Goal: Task Accomplishment & Management: Complete application form

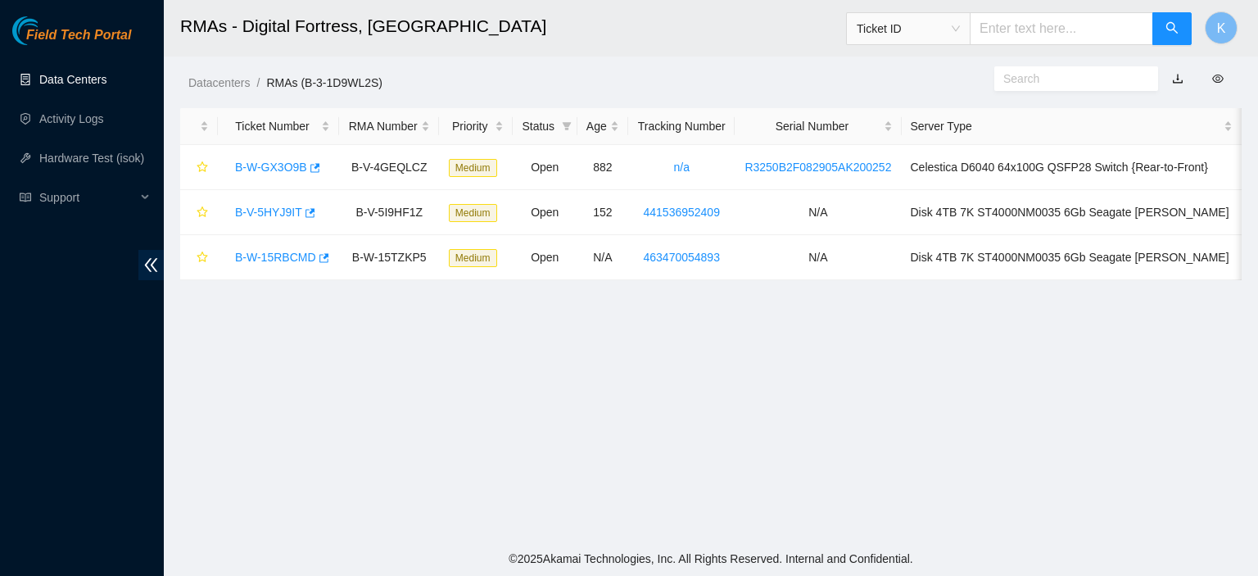
click at [75, 78] on link "Data Centers" at bounding box center [72, 79] width 67 height 13
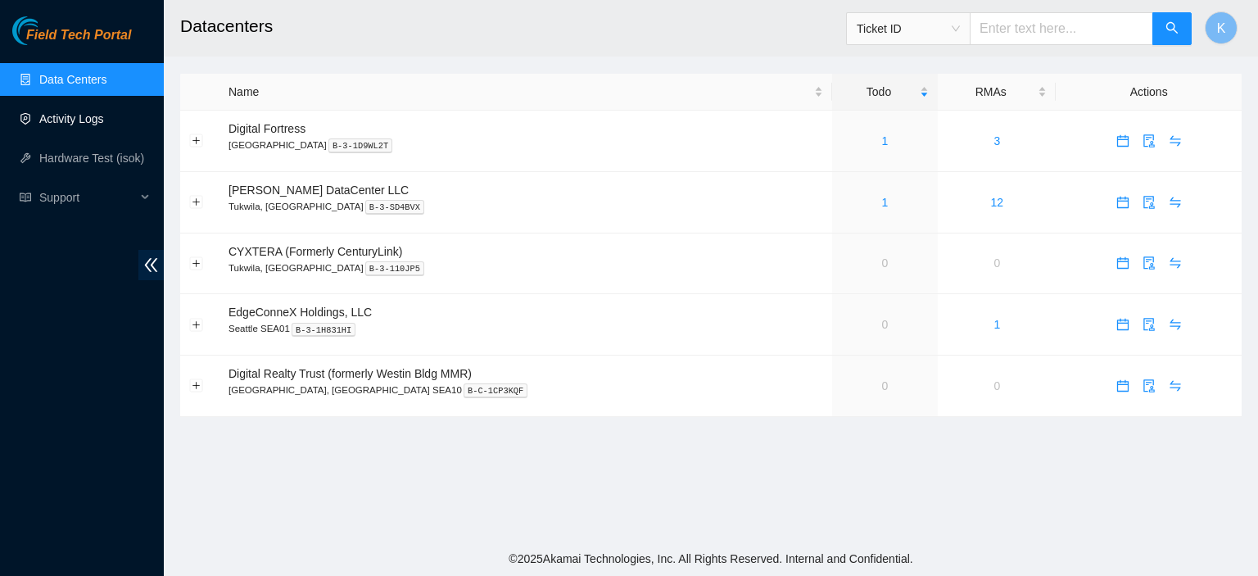
click at [61, 120] on link "Activity Logs" at bounding box center [71, 118] width 65 height 13
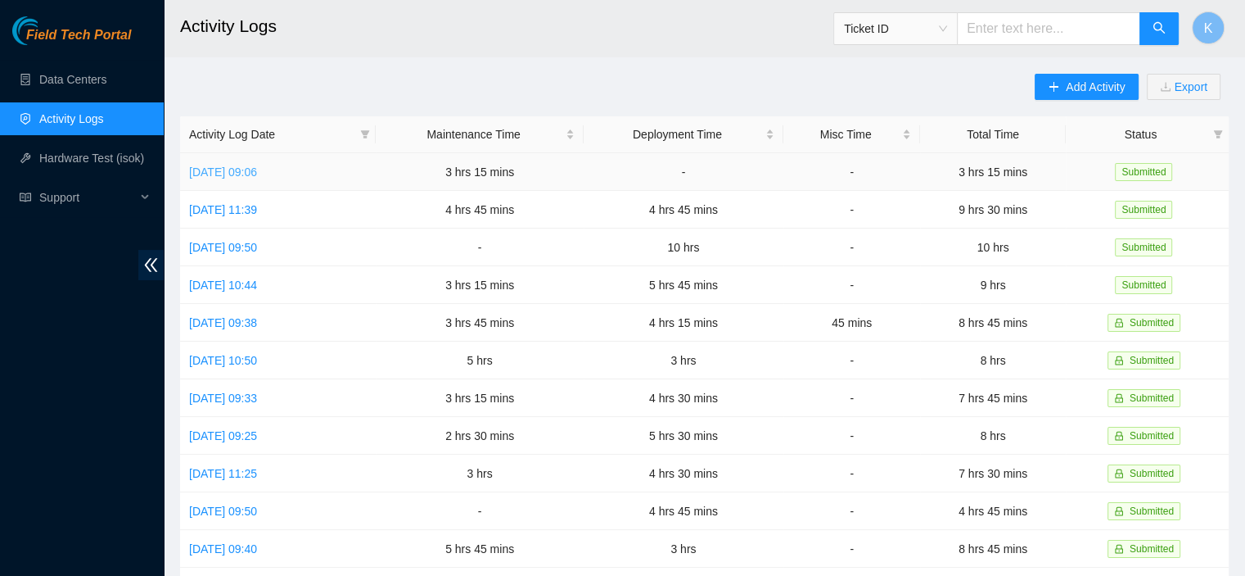
click at [257, 167] on link "[DATE] 09:06" at bounding box center [223, 171] width 68 height 13
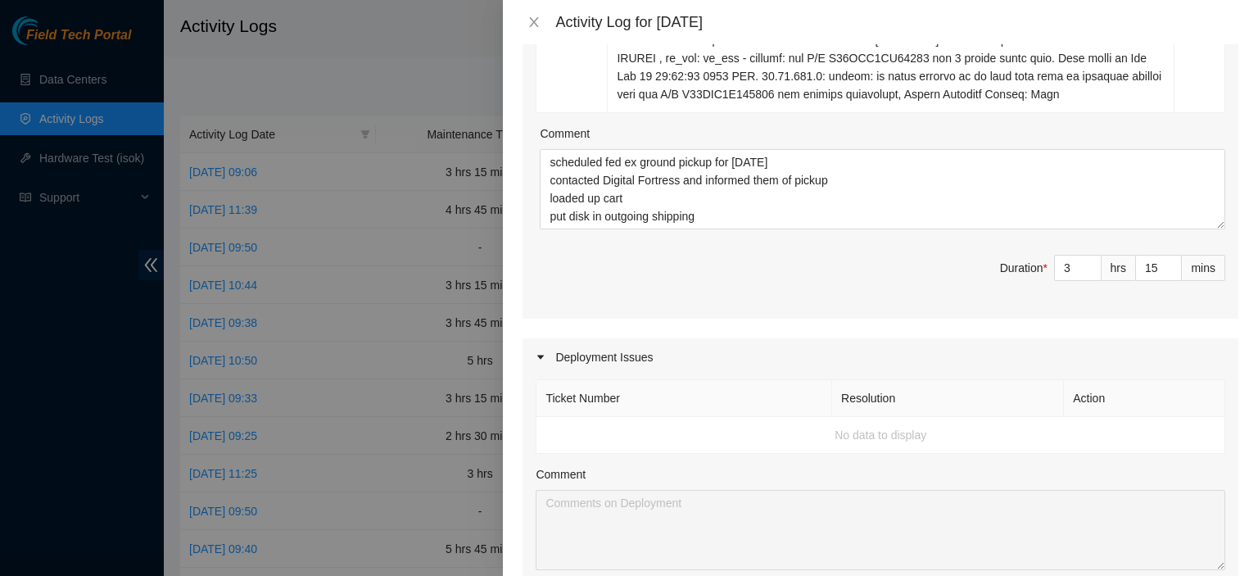
scroll to position [658, 0]
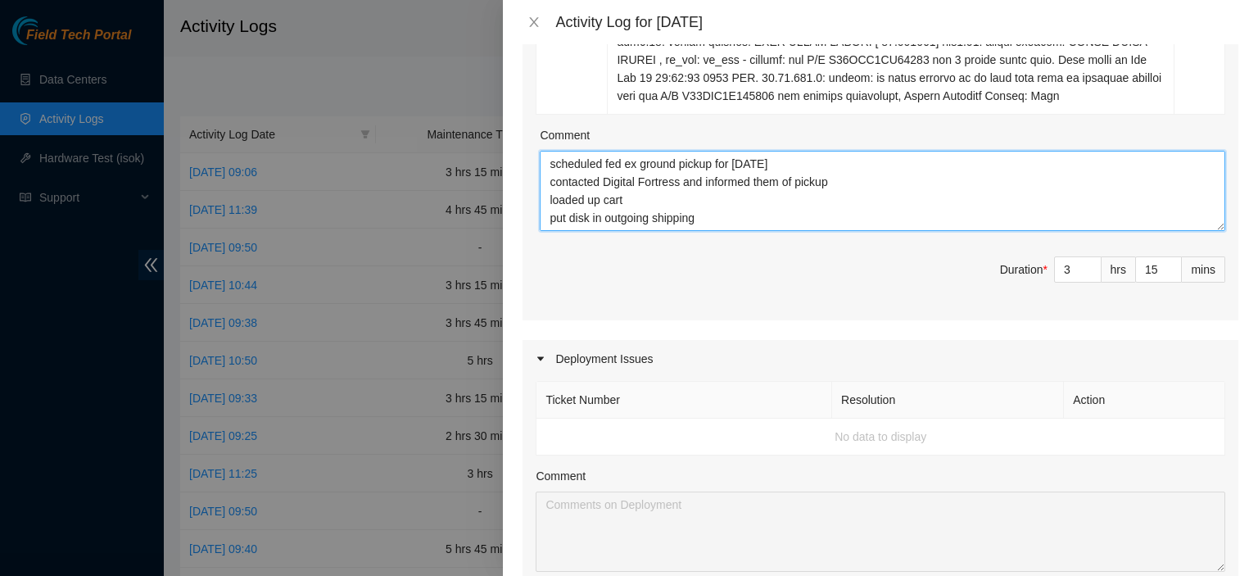
click at [1041, 215] on textarea "scheduled fed ex ground pickup for [DATE] contacted Digital Fortress and inform…" at bounding box center [882, 191] width 685 height 80
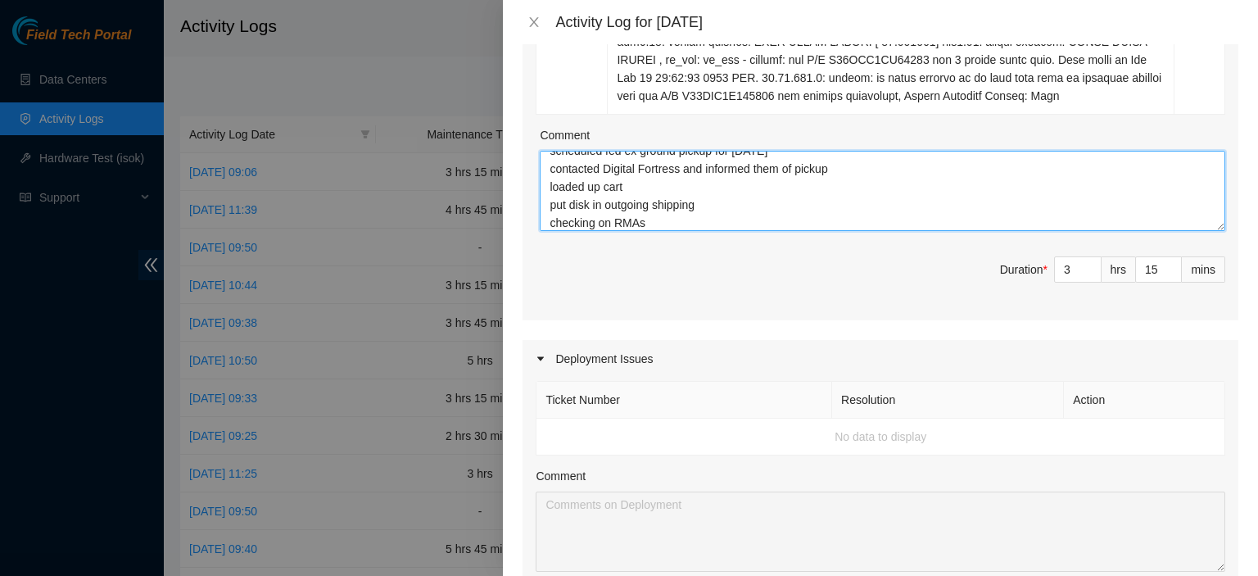
type textarea "scheduled fed ex ground pickup for monday contacted Digital Fortress and inform…"
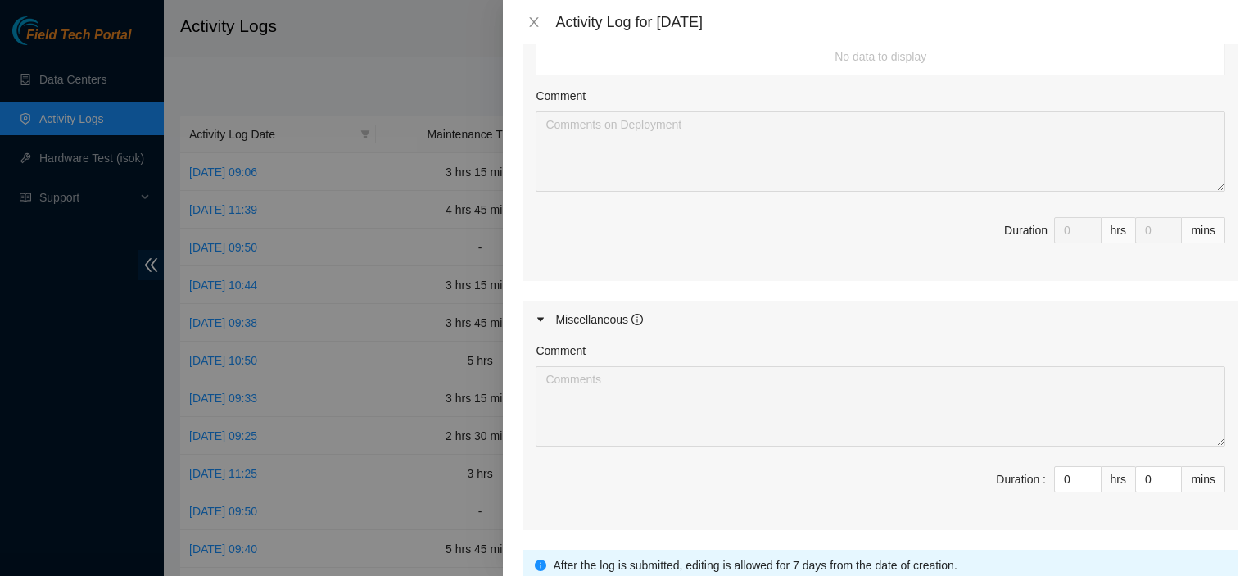
scroll to position [1166, 0]
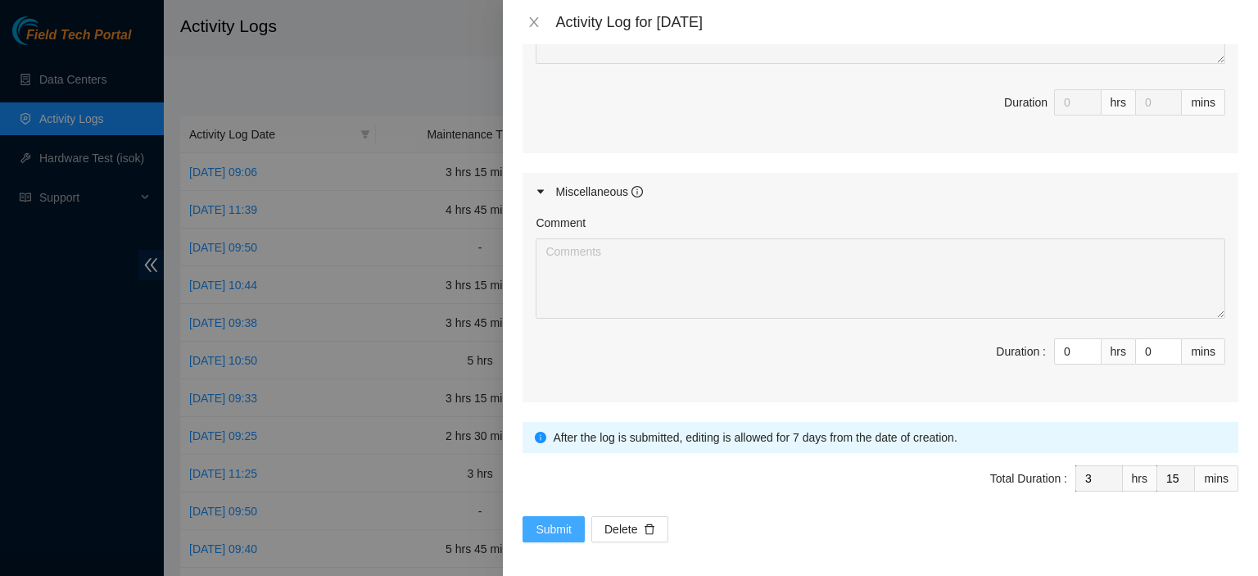
click at [544, 526] on span "Submit" at bounding box center [553, 529] width 36 height 18
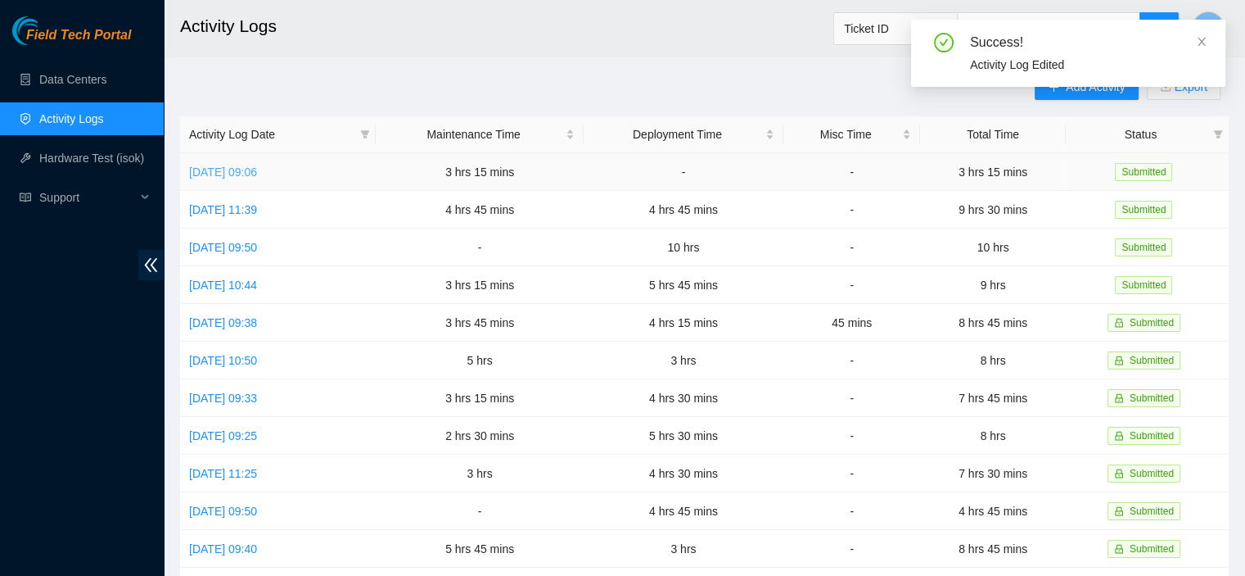
click at [257, 171] on link "Fri, 26 Sep 2025 09:06" at bounding box center [223, 171] width 68 height 13
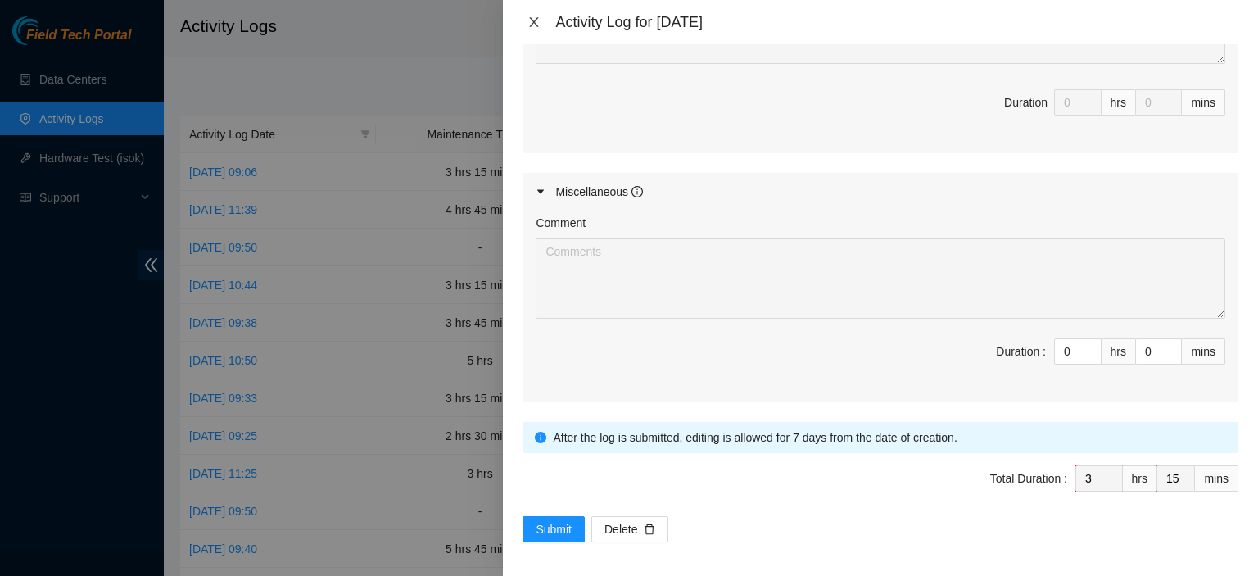
click at [533, 27] on icon "close" at bounding box center [533, 22] width 13 height 13
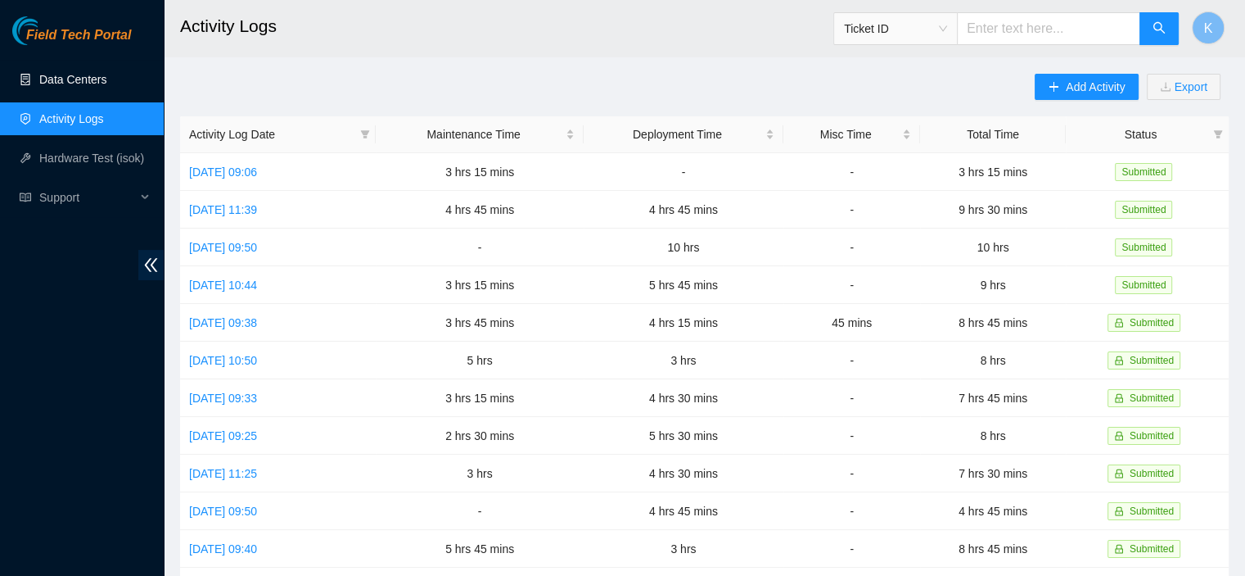
click at [106, 75] on link "Data Centers" at bounding box center [72, 79] width 67 height 13
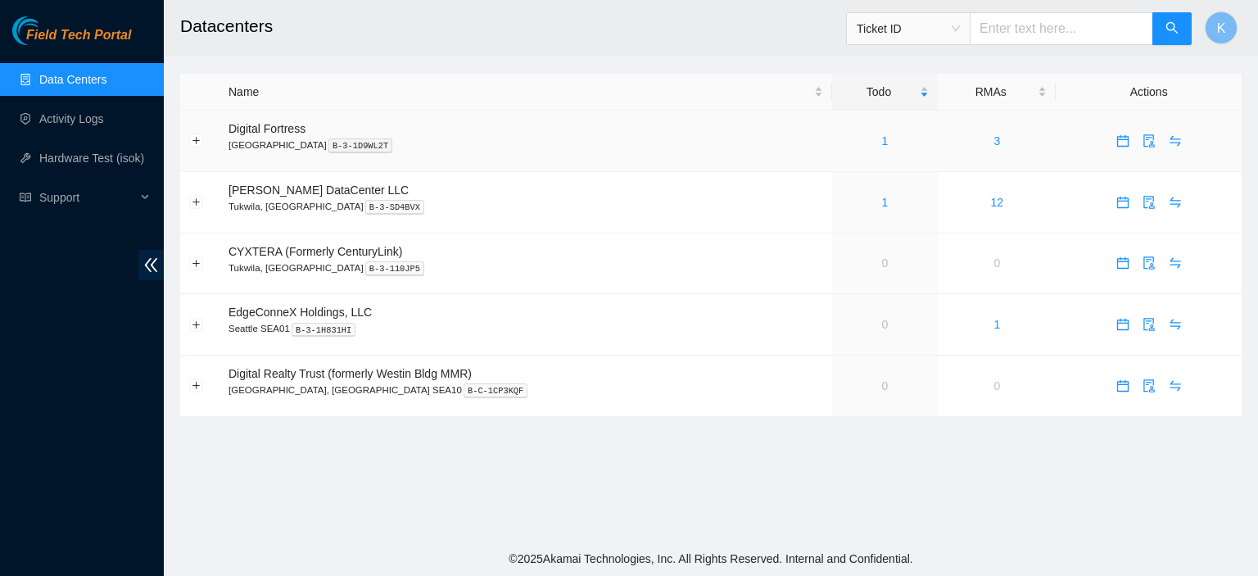
click at [856, 150] on td "1" at bounding box center [885, 141] width 106 height 61
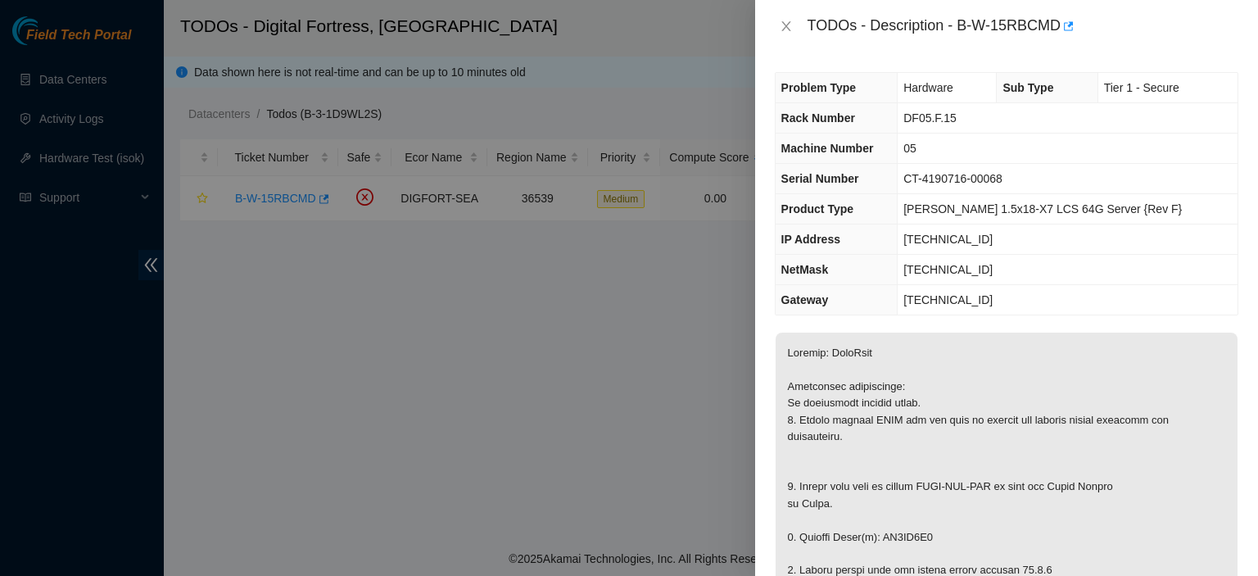
scroll to position [943, 0]
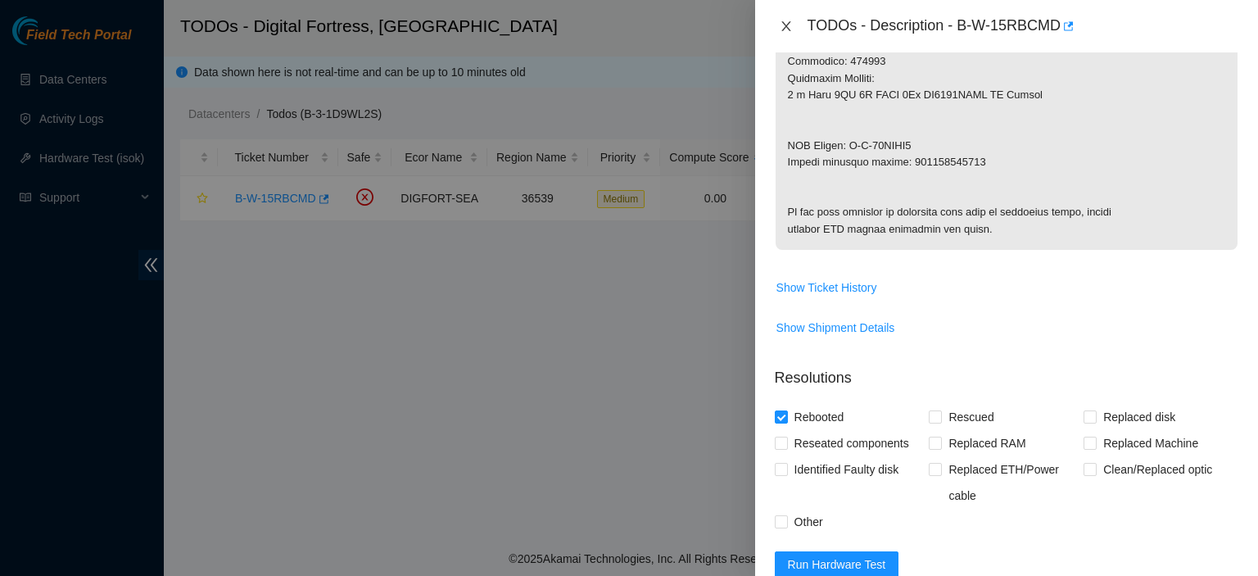
click at [784, 22] on icon "close" at bounding box center [785, 26] width 13 height 13
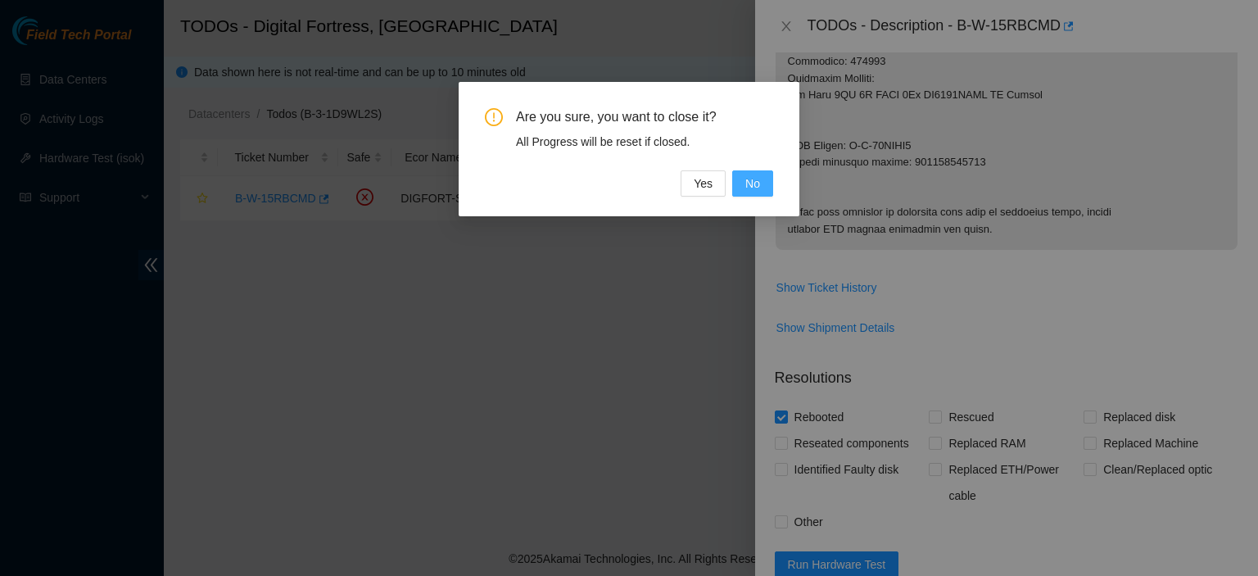
click at [758, 189] on span "No" at bounding box center [752, 183] width 15 height 18
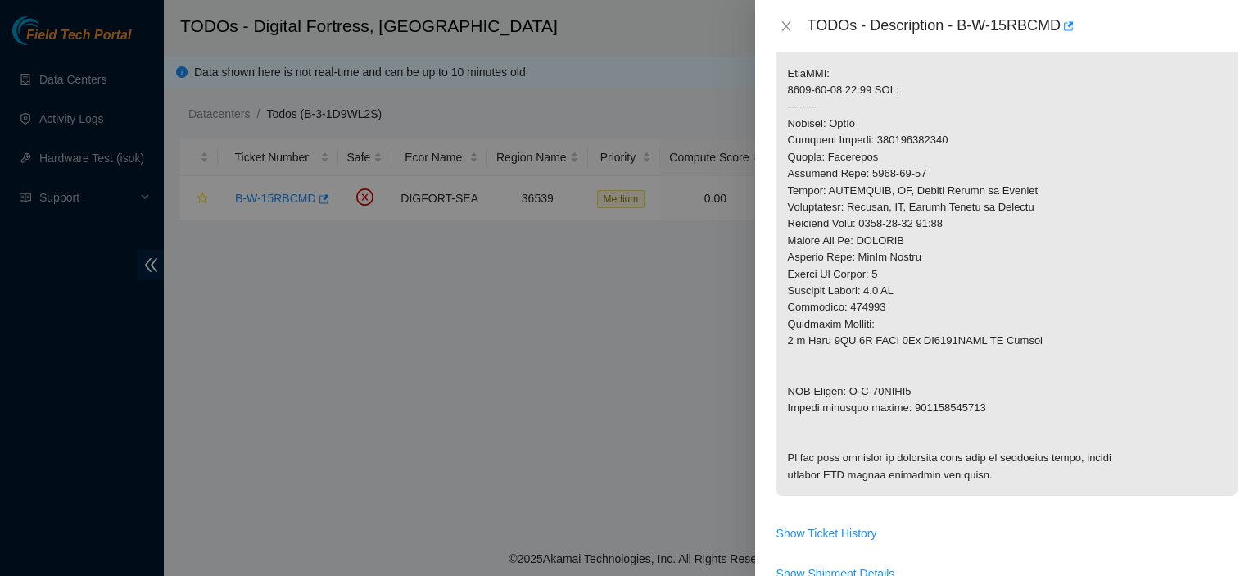
scroll to position [693, 0]
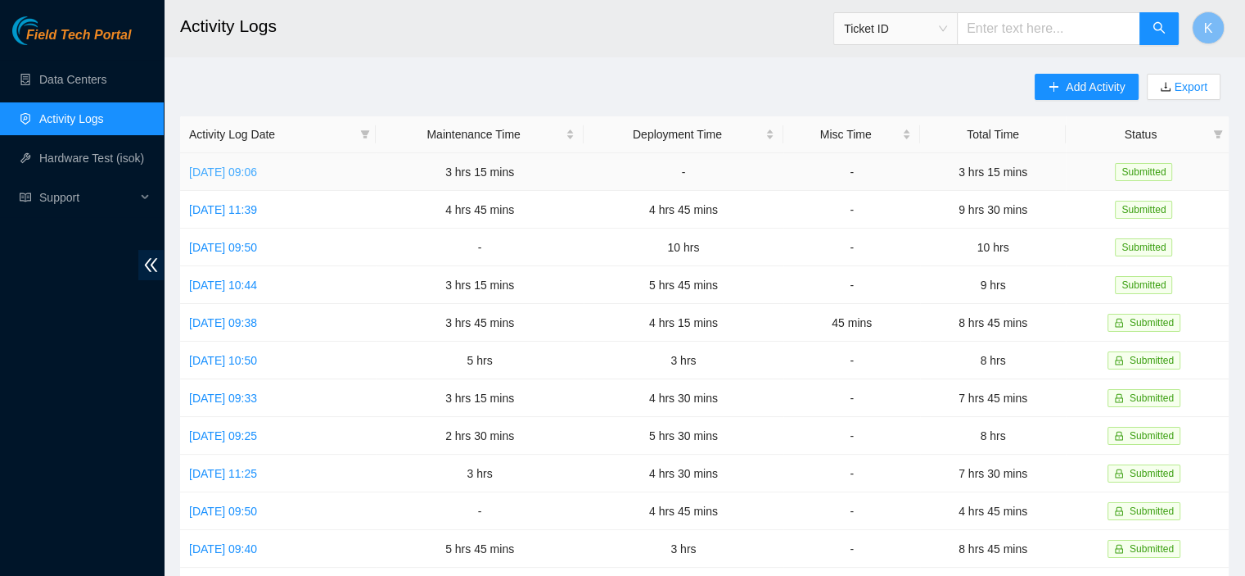
click at [257, 176] on link "[DATE] 09:06" at bounding box center [223, 171] width 68 height 13
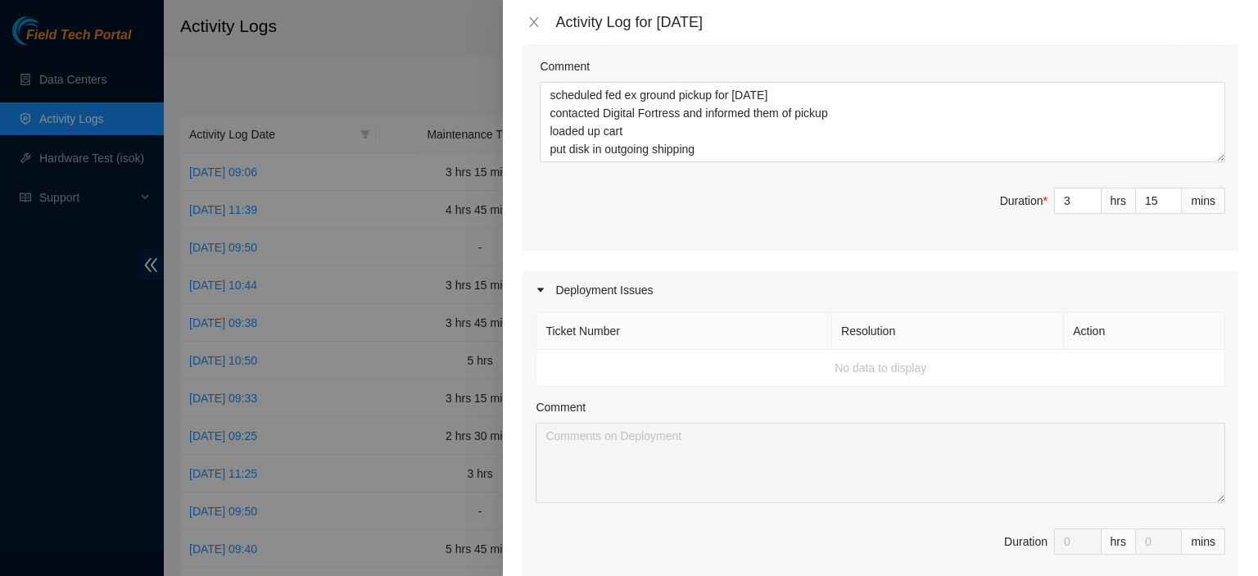
scroll to position [725, 0]
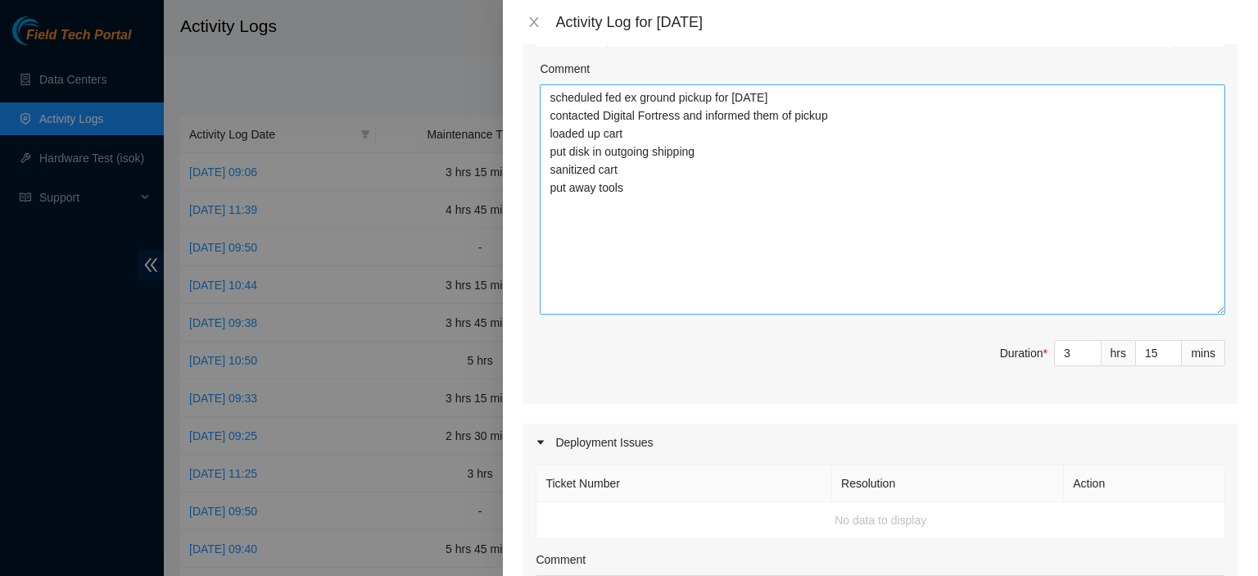
drag, startPoint x: 1207, startPoint y: 160, endPoint x: 1209, endPoint y: 314, distance: 153.1
click at [1209, 314] on textarea "scheduled fed ex ground pickup for [DATE] contacted Digital Fortress and inform…" at bounding box center [882, 199] width 685 height 230
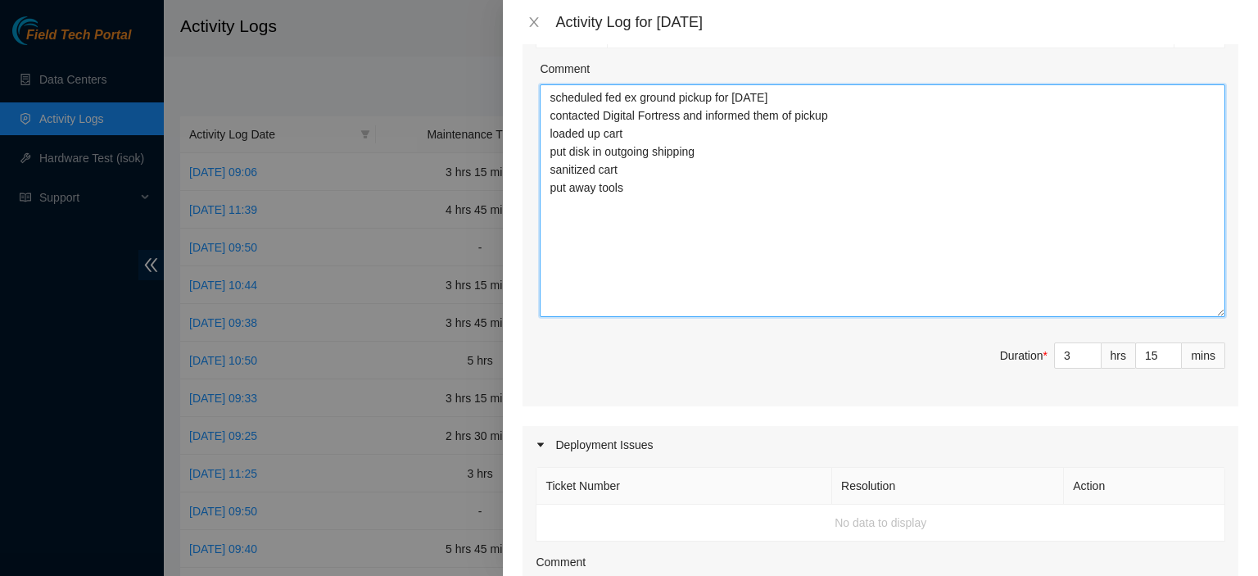
click at [1012, 234] on textarea "scheduled fed ex ground pickup for [DATE] contacted Digital Fortress and inform…" at bounding box center [882, 200] width 685 height 233
type textarea "scheduled fed ex ground pickup for [DATE] contacted Digital Fortress and inform…"
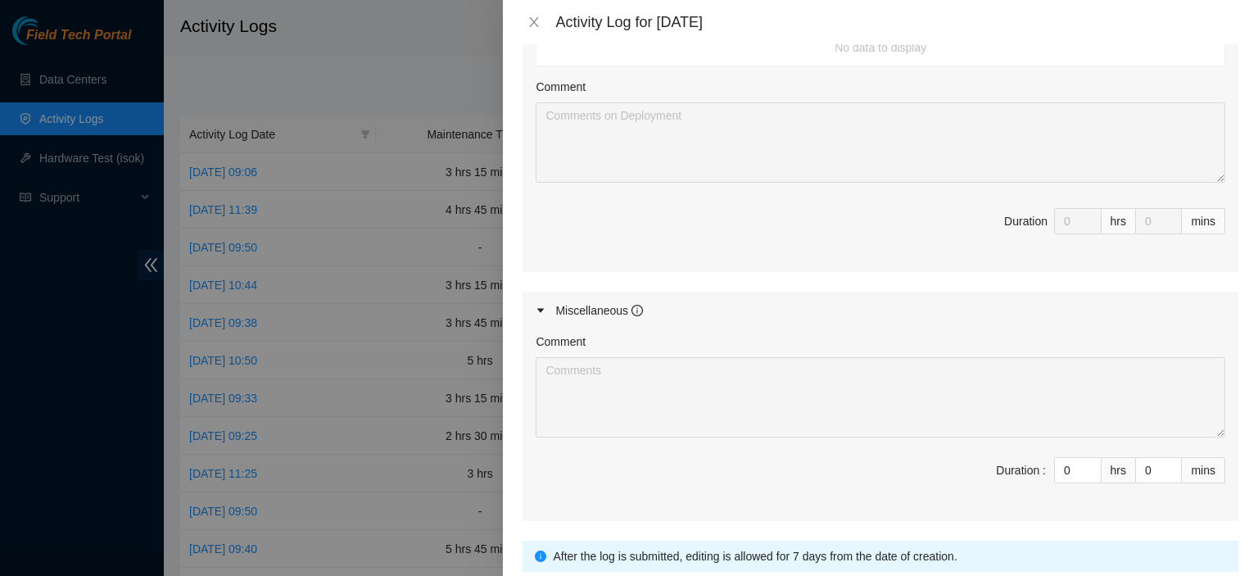
scroll to position [1319, 0]
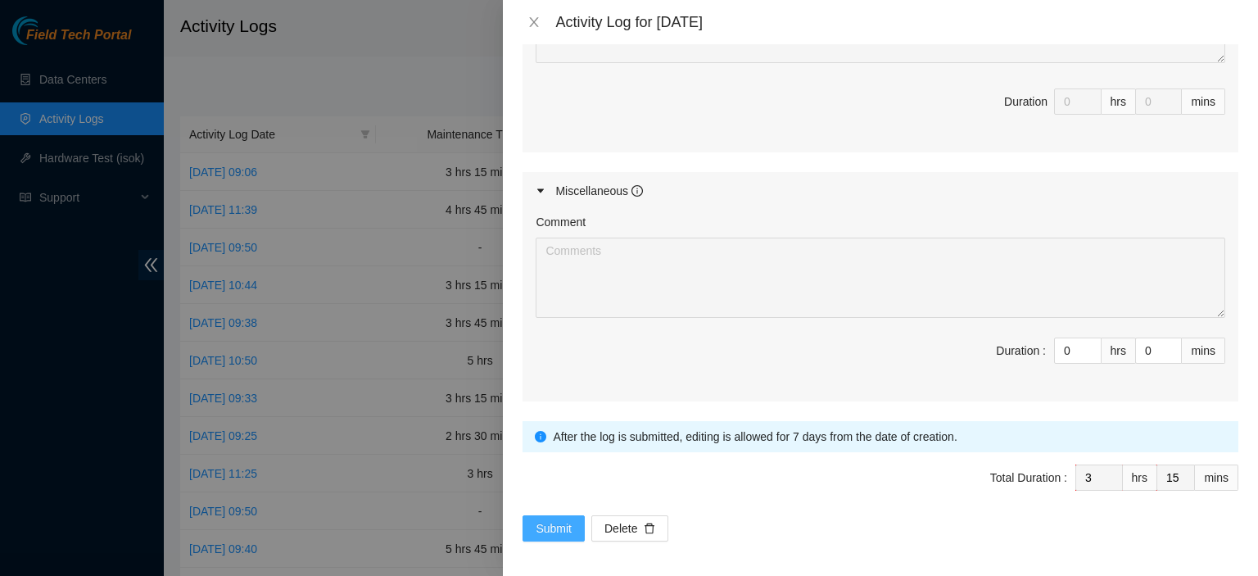
click at [553, 521] on span "Submit" at bounding box center [553, 528] width 36 height 18
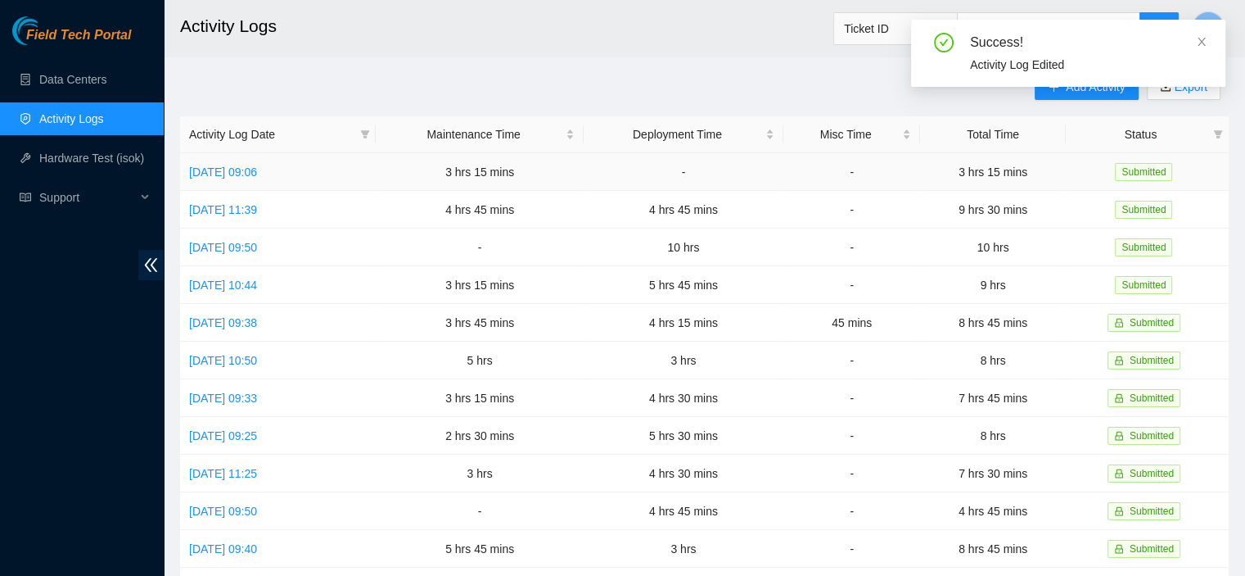
click at [260, 186] on td "Fri, 26 Sep 2025 09:06" at bounding box center [278, 172] width 196 height 38
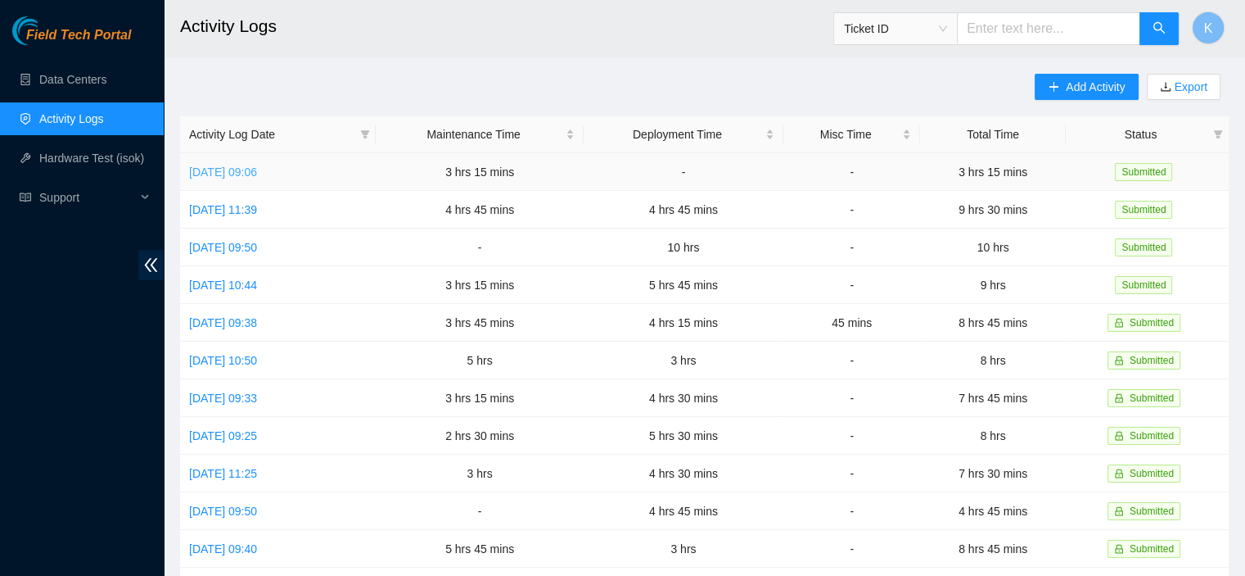
click at [257, 172] on link "Fri, 26 Sep 2025 09:06" at bounding box center [223, 171] width 68 height 13
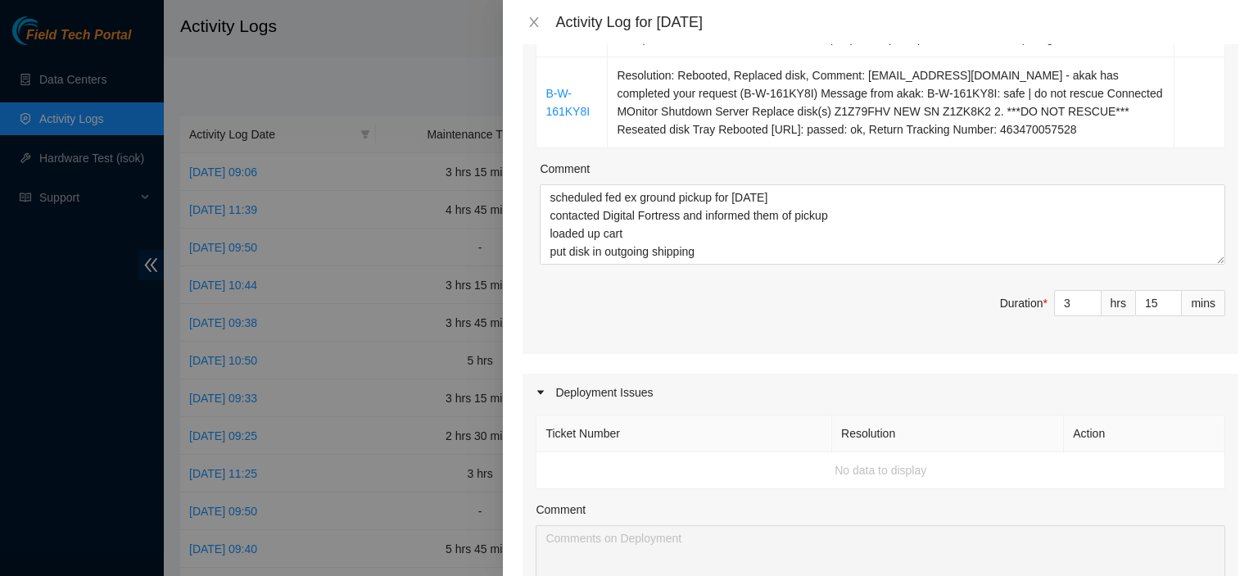
scroll to position [622, 0]
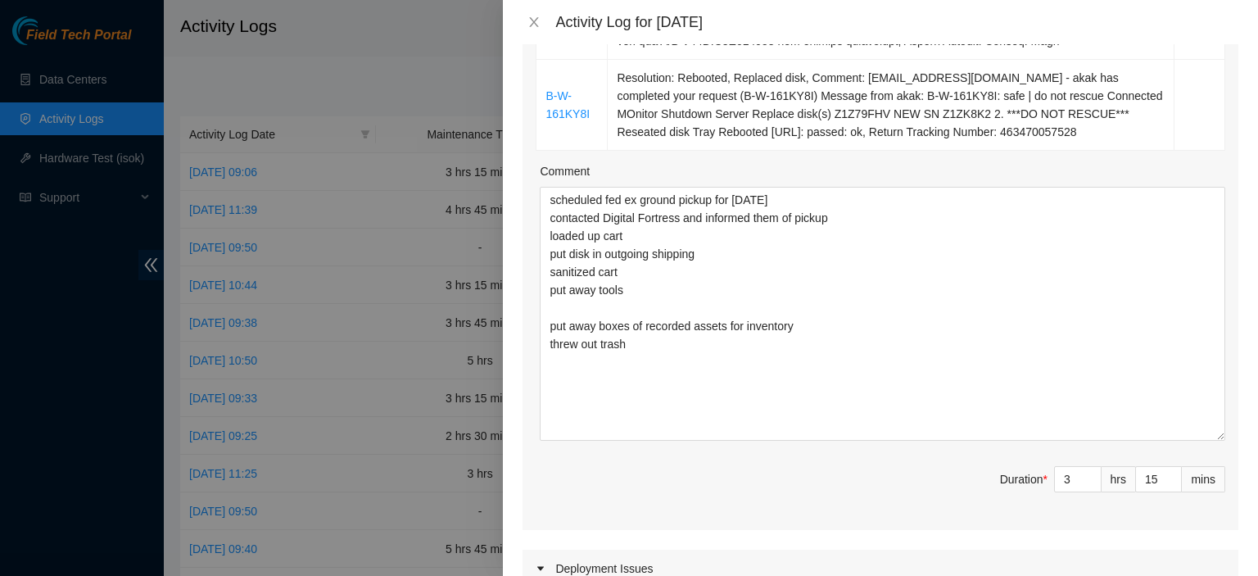
drag, startPoint x: 1206, startPoint y: 281, endPoint x: 1236, endPoint y: 391, distance: 114.6
click at [1236, 391] on div "Note: This activity log is for informational purposes only. You will not be pai…" at bounding box center [880, 309] width 755 height 531
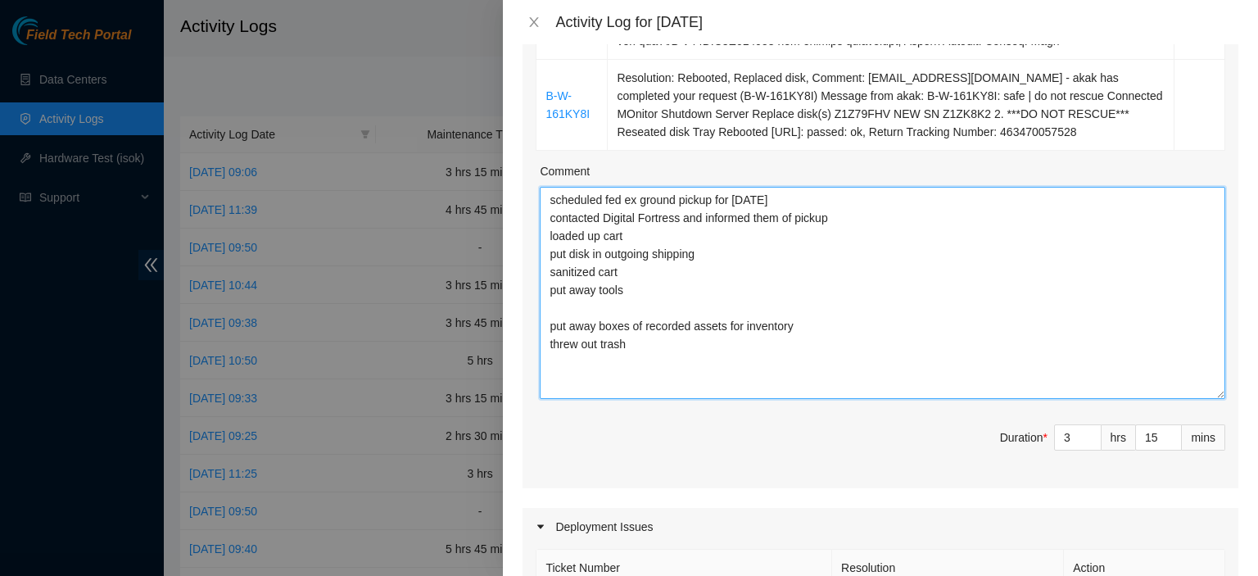
click at [868, 385] on textarea "scheduled fed ex ground pickup for monday contacted Digital Fortress and inform…" at bounding box center [882, 293] width 685 height 212
click at [726, 359] on textarea "scheduled fed ex ground pickup for monday contacted Digital Fortress and inform…" at bounding box center [882, 293] width 685 height 212
click at [684, 365] on textarea "scheduled fed ex ground pickup for monday contacted Digital Fortress and inform…" at bounding box center [882, 293] width 685 height 212
click at [771, 364] on textarea "scheduled fed ex ground pickup for monday contacted Digital Fortress and inform…" at bounding box center [882, 293] width 685 height 212
click at [856, 363] on textarea "scheduled fed ex ground pickup for monday contacted Digital Fortress and inform…" at bounding box center [882, 293] width 685 height 212
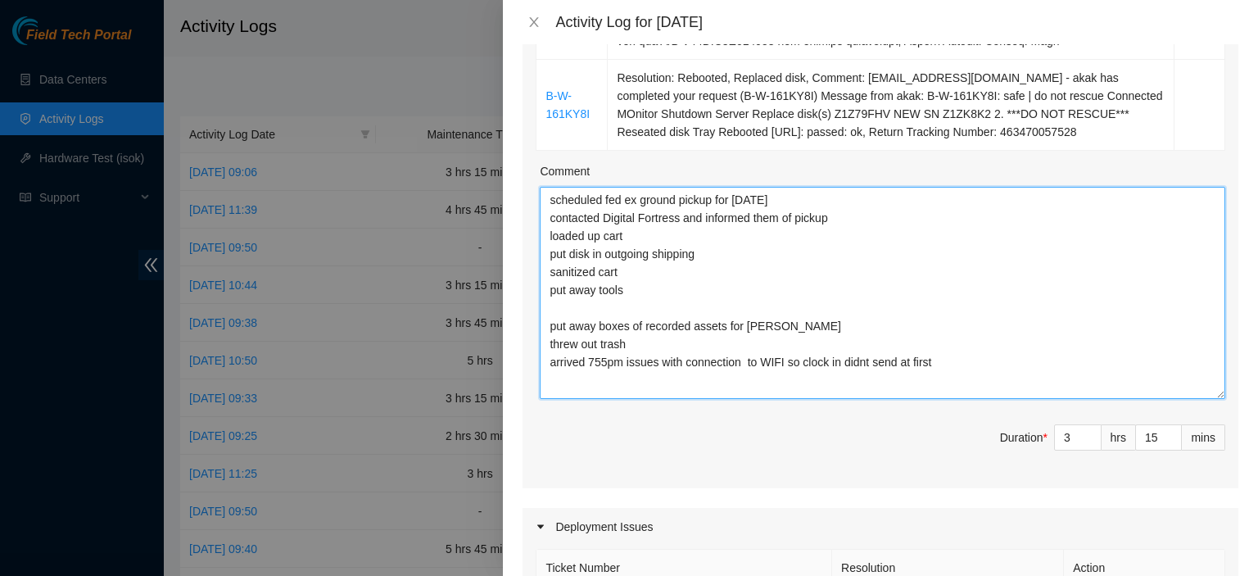
click at [856, 363] on textarea "scheduled fed ex ground pickup for monday contacted Digital Fortress and inform…" at bounding box center [882, 293] width 685 height 212
click at [841, 363] on textarea "scheduled fed ex ground pickup for monday contacted Digital Fortress and inform…" at bounding box center [882, 293] width 685 height 212
click at [857, 359] on textarea "scheduled fed ex ground pickup for monday contacted Digital Fortress and inform…" at bounding box center [882, 293] width 685 height 212
type textarea "scheduled fed ex ground pickup for monday contacted Digital Fortress and inform…"
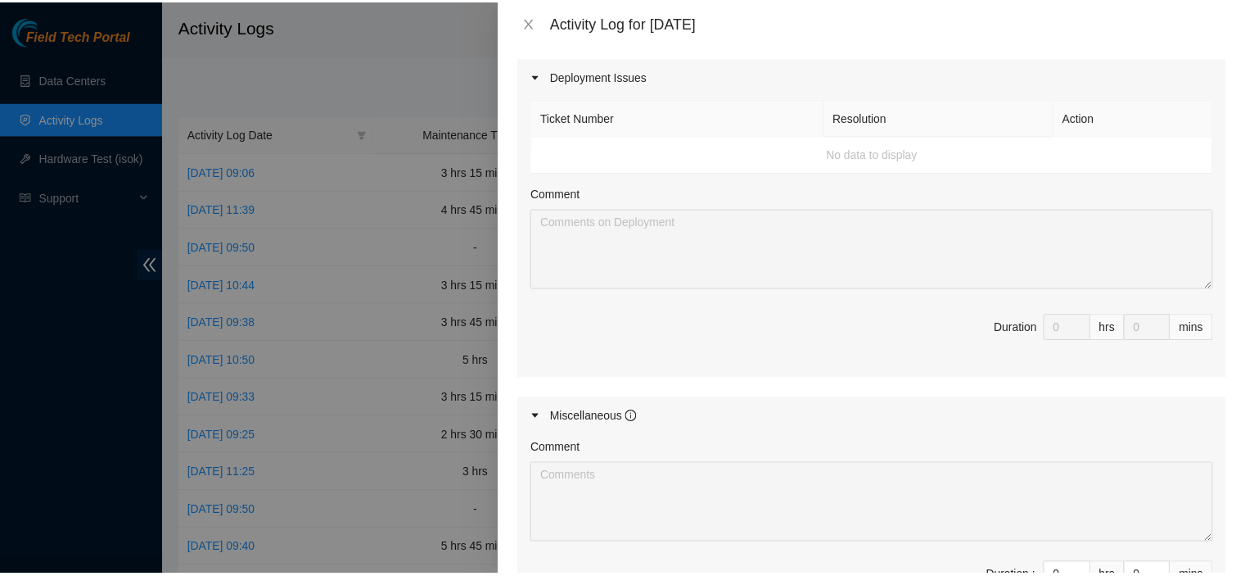
scroll to position [1298, 0]
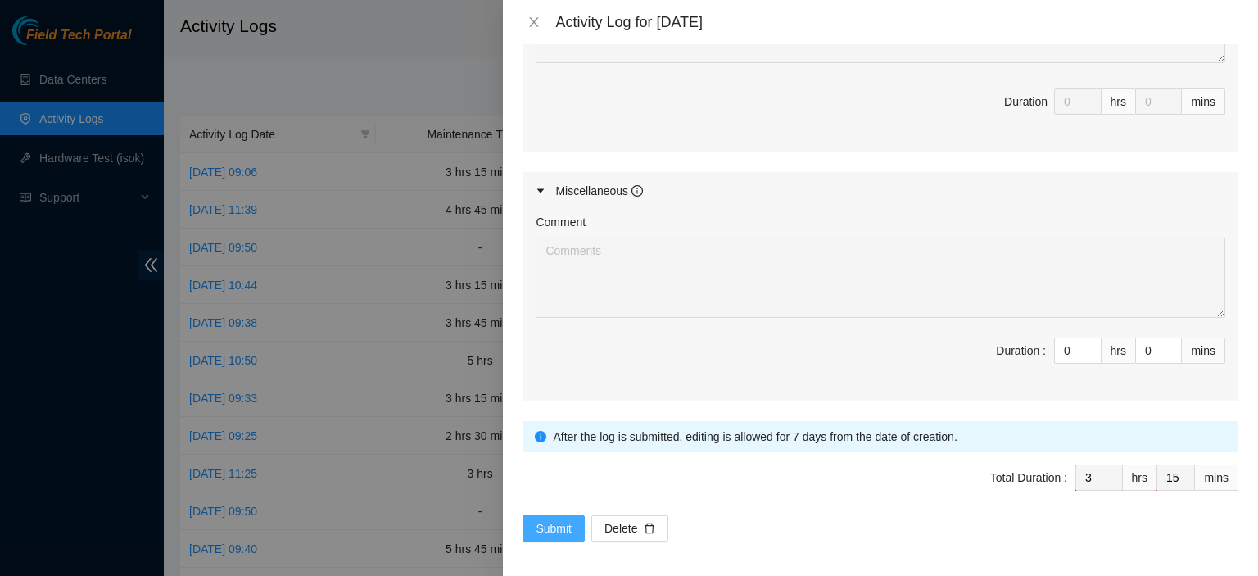
click at [549, 531] on span "Submit" at bounding box center [553, 528] width 36 height 18
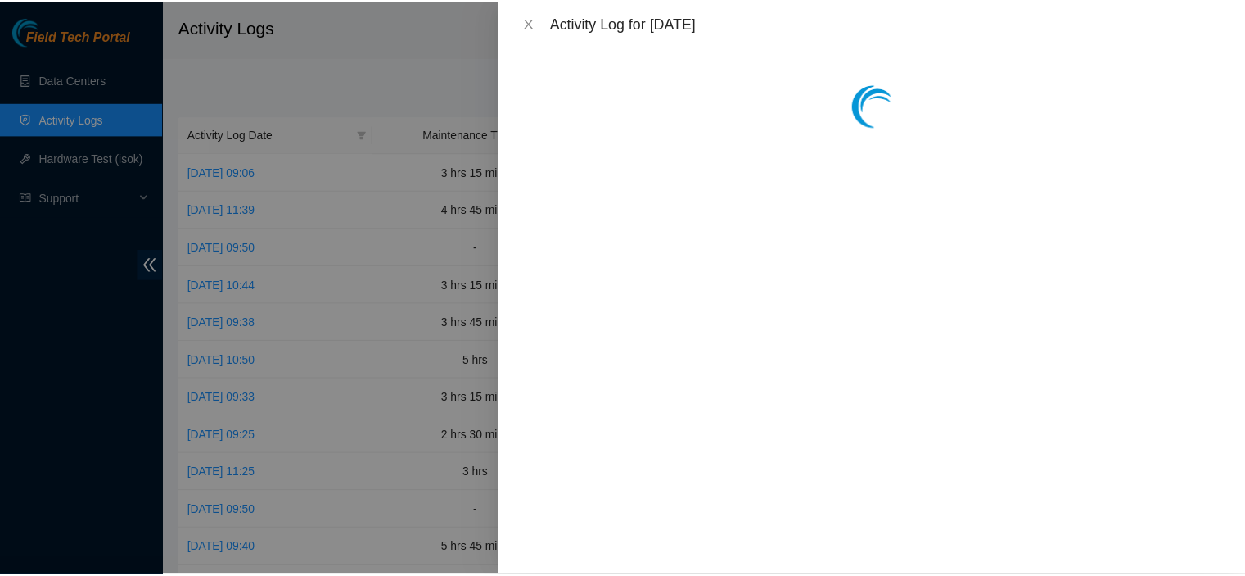
scroll to position [0, 0]
